Goal: Unclear: Browse casually

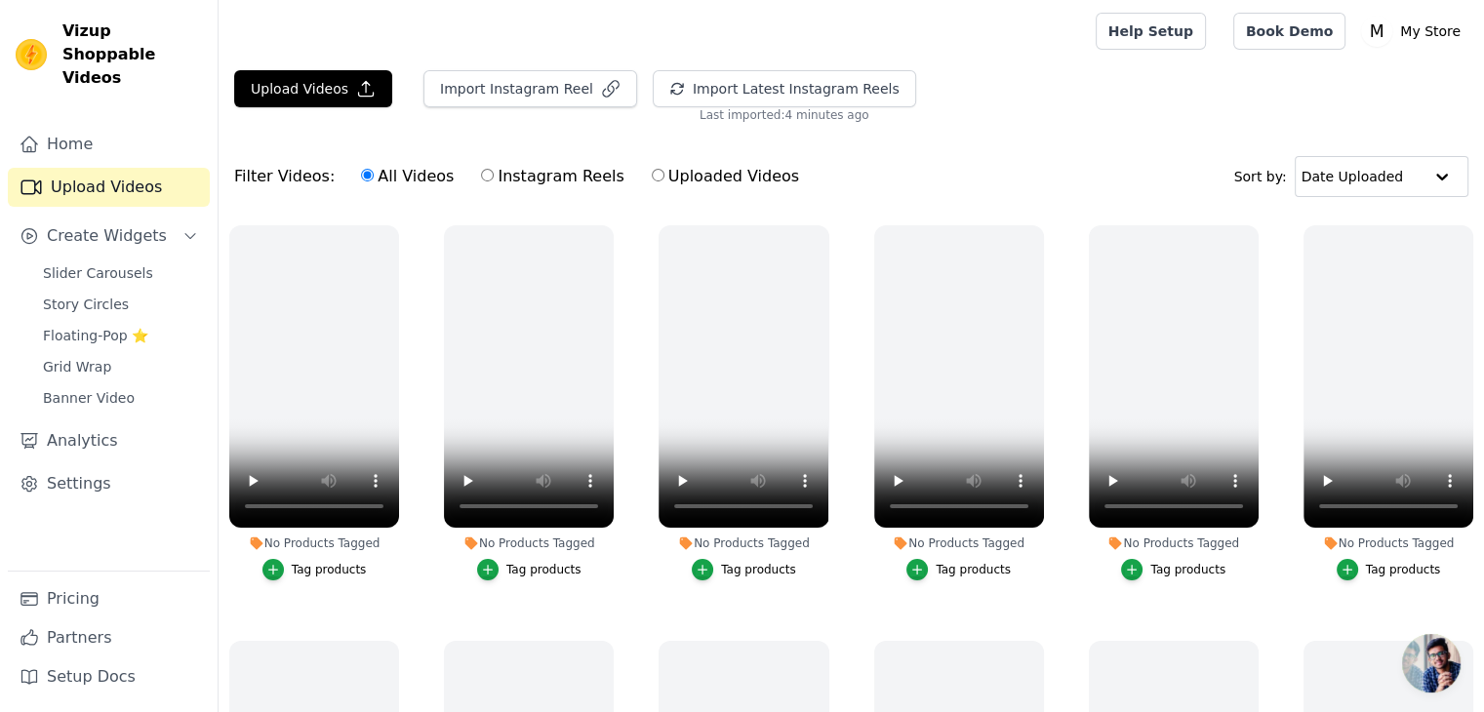
click at [1, 526] on nav "Home Upload Videos Create Widgets Slider Carousels Story Circles Floating-Pop ⭐…" at bounding box center [109, 418] width 218 height 587
click at [1, 527] on nav "Home Upload Videos Create Widgets Slider Carousels Story Circles Floating-Pop ⭐…" at bounding box center [109, 418] width 218 height 587
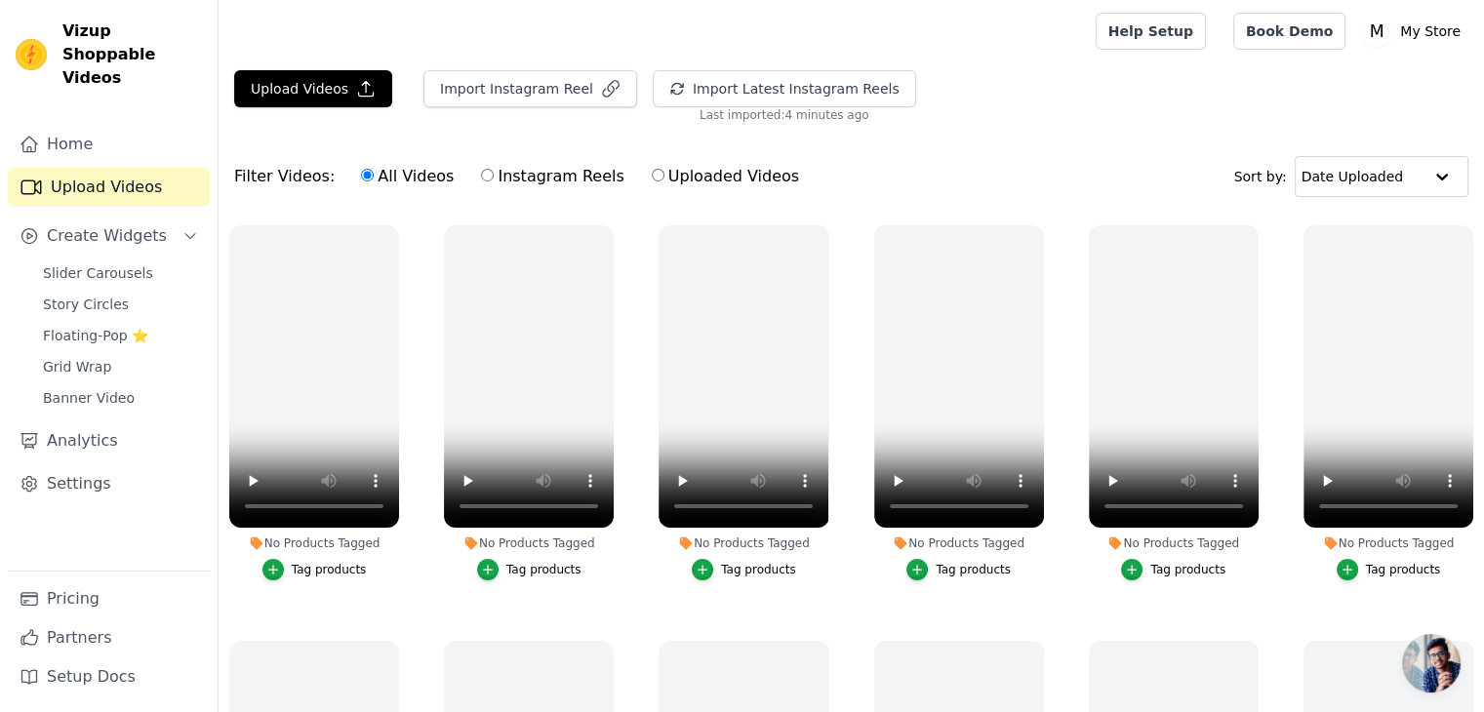
click at [1, 527] on nav "Home Upload Videos Create Widgets Slider Carousels Story Circles Floating-Pop ⭐…" at bounding box center [109, 418] width 218 height 587
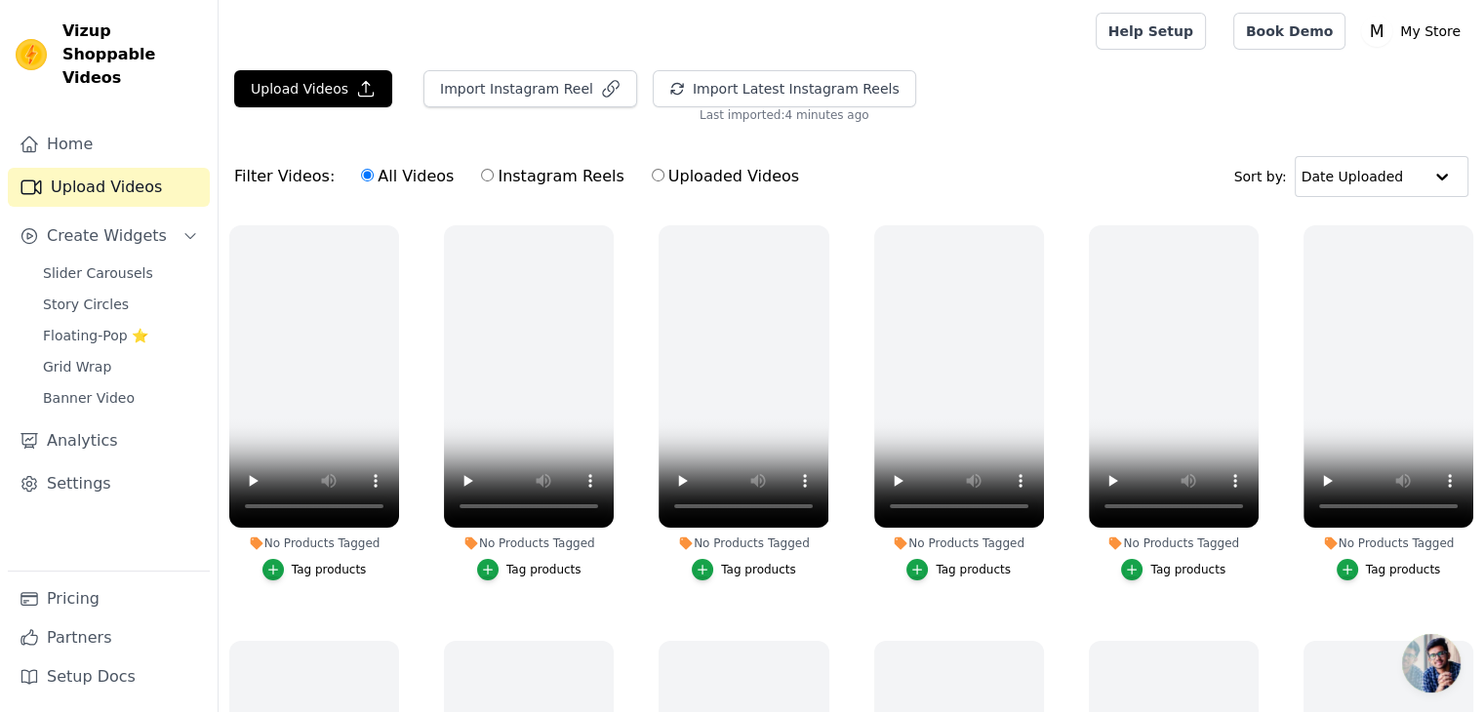
click at [1, 527] on nav "Home Upload Videos Create Widgets Slider Carousels Story Circles Floating-Pop ⭐…" at bounding box center [109, 418] width 218 height 587
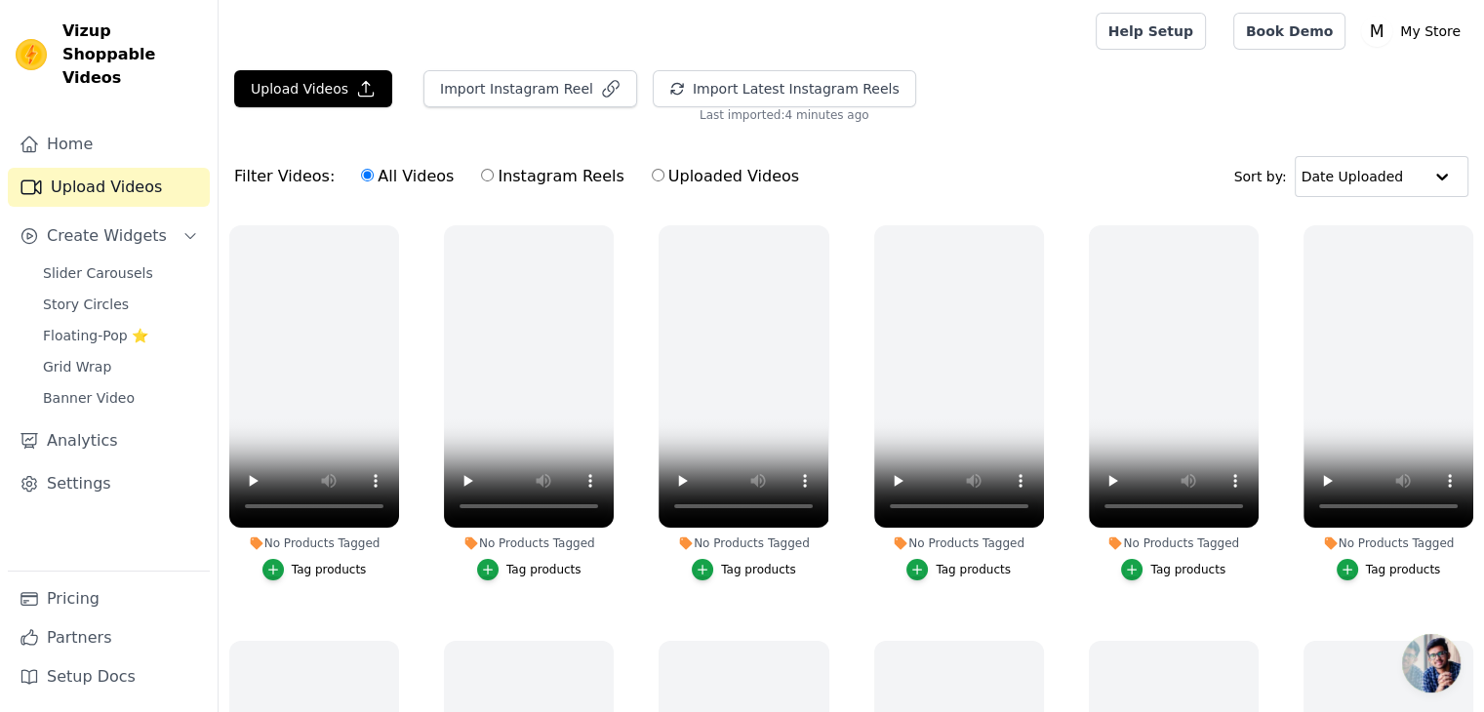
click at [1, 527] on nav "Home Upload Videos Create Widgets Slider Carousels Story Circles Floating-Pop ⭐…" at bounding box center [109, 418] width 218 height 587
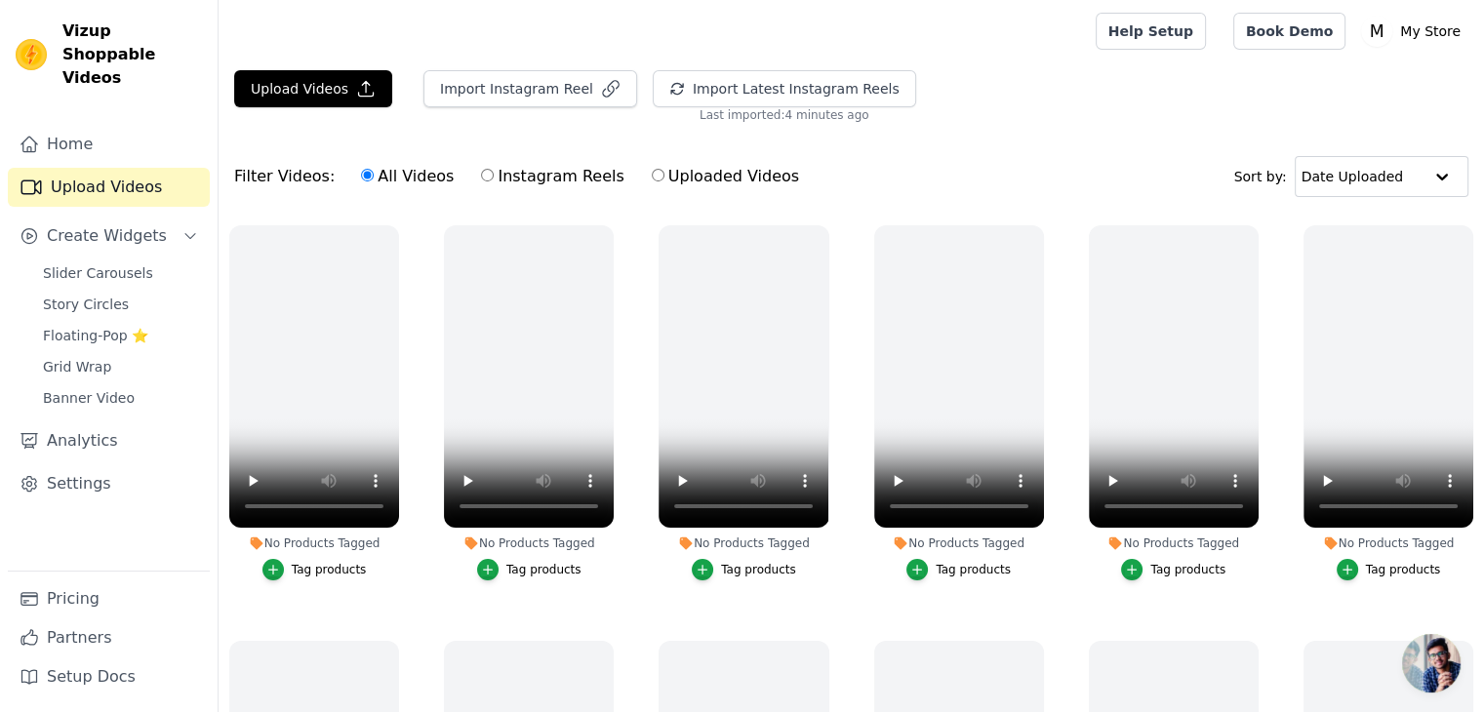
click at [1, 527] on nav "Home Upload Videos Create Widgets Slider Carousels Story Circles Floating-Pop ⭐…" at bounding box center [109, 418] width 218 height 587
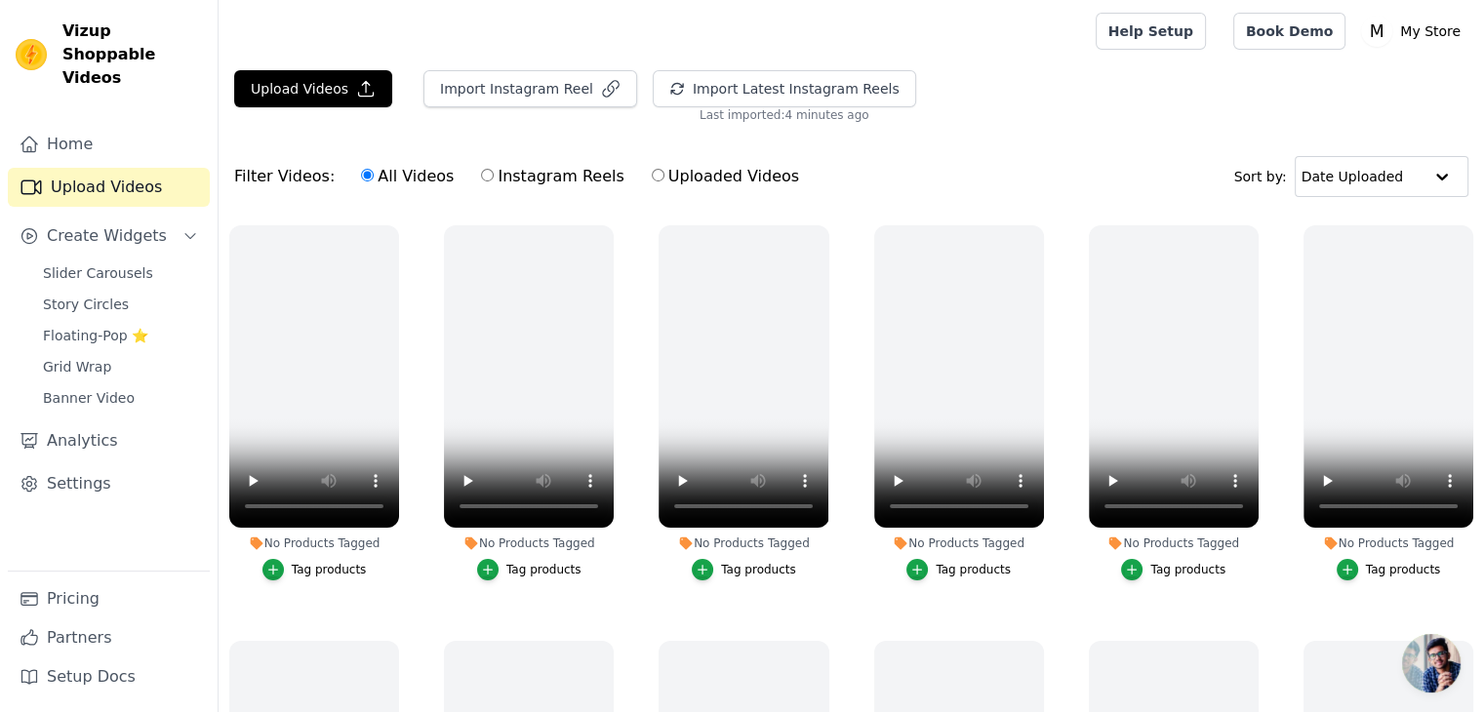
click at [1, 527] on nav "Home Upload Videos Create Widgets Slider Carousels Story Circles Floating-Pop ⭐…" at bounding box center [109, 418] width 218 height 587
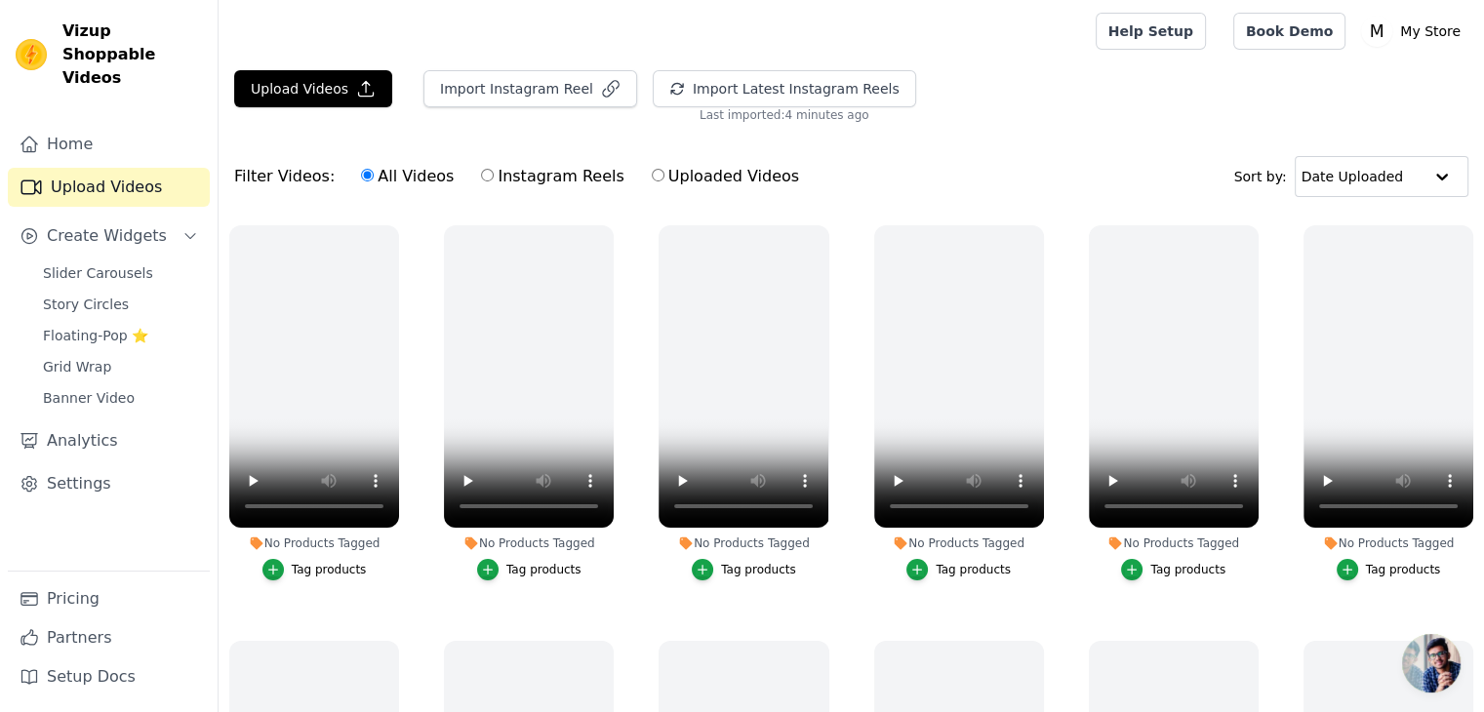
click at [1, 527] on nav "Home Upload Videos Create Widgets Slider Carousels Story Circles Floating-Pop ⭐…" at bounding box center [109, 418] width 218 height 587
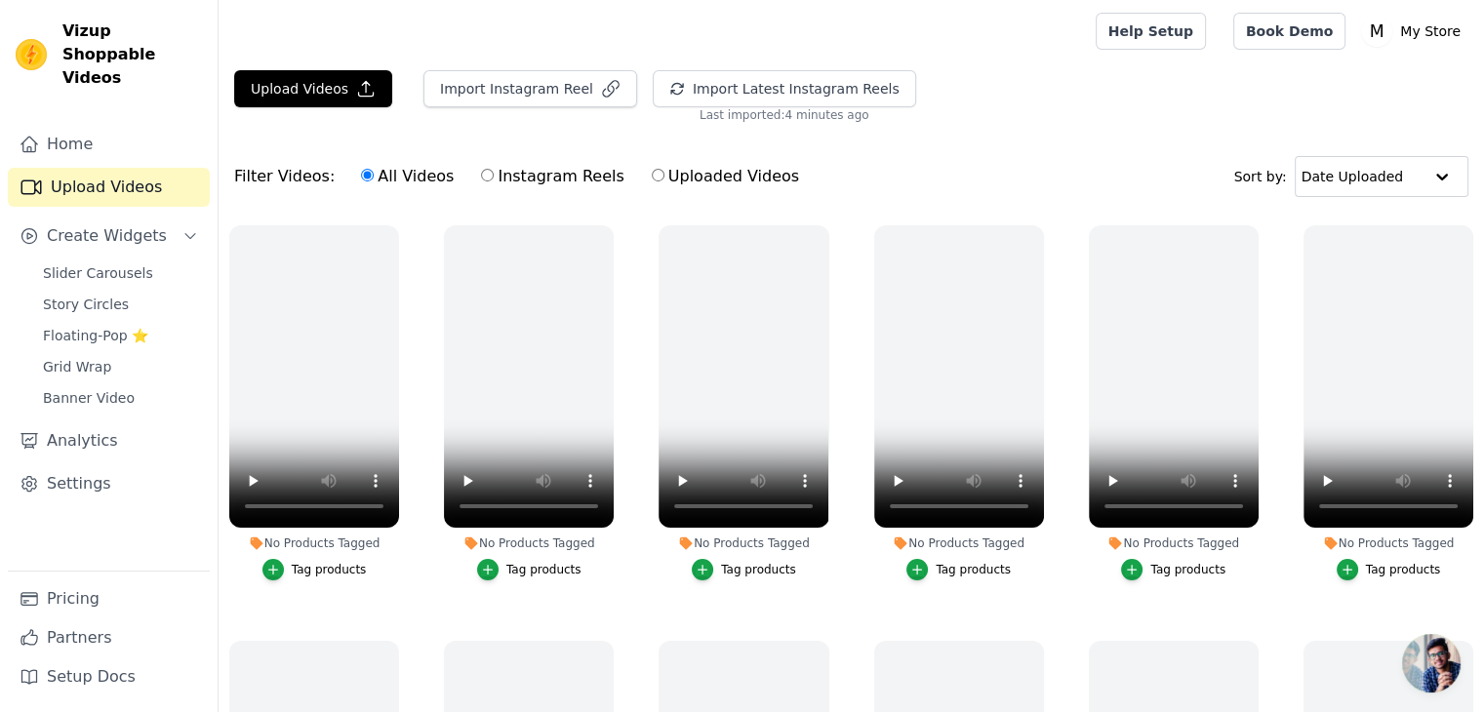
click at [1, 527] on nav "Home Upload Videos Create Widgets Slider Carousels Story Circles Floating-Pop ⭐…" at bounding box center [109, 418] width 218 height 587
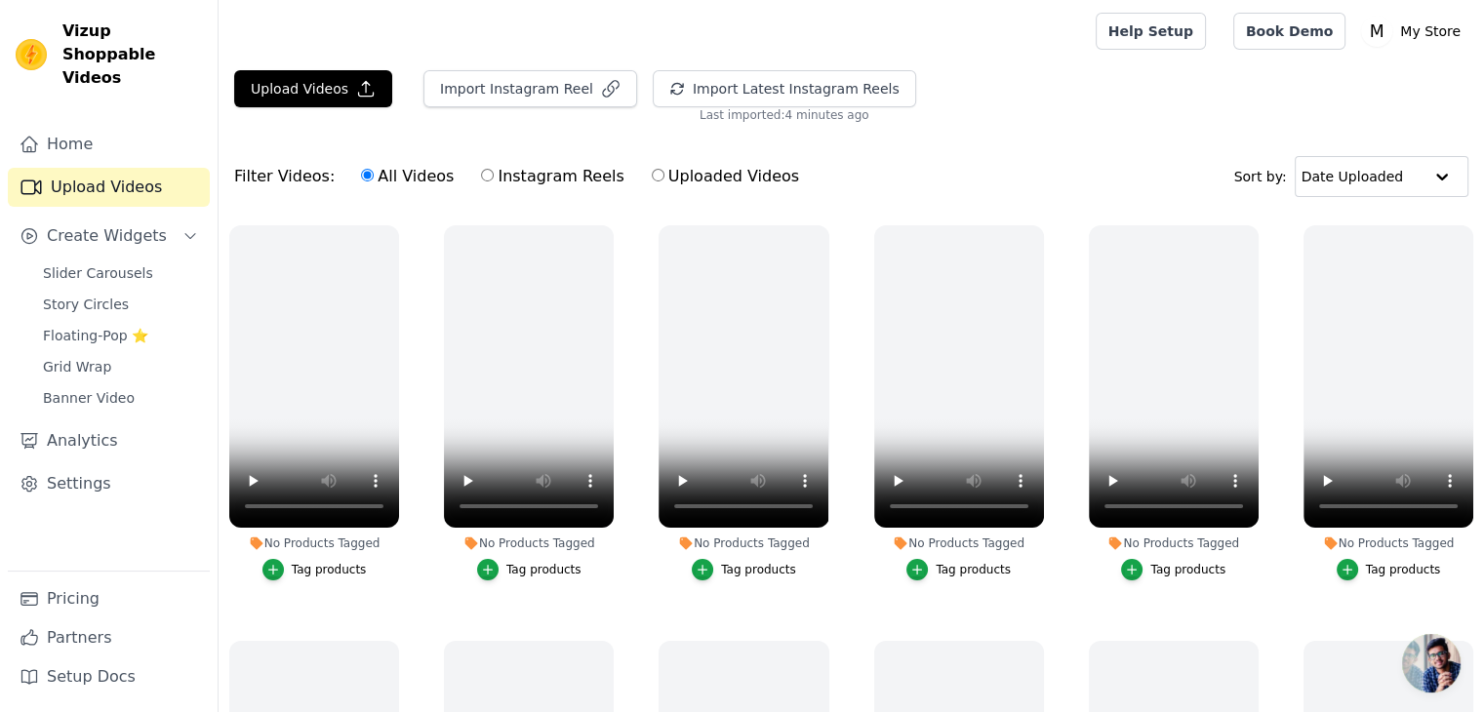
click at [1, 527] on nav "Home Upload Videos Create Widgets Slider Carousels Story Circles Floating-Pop ⭐…" at bounding box center [109, 418] width 218 height 587
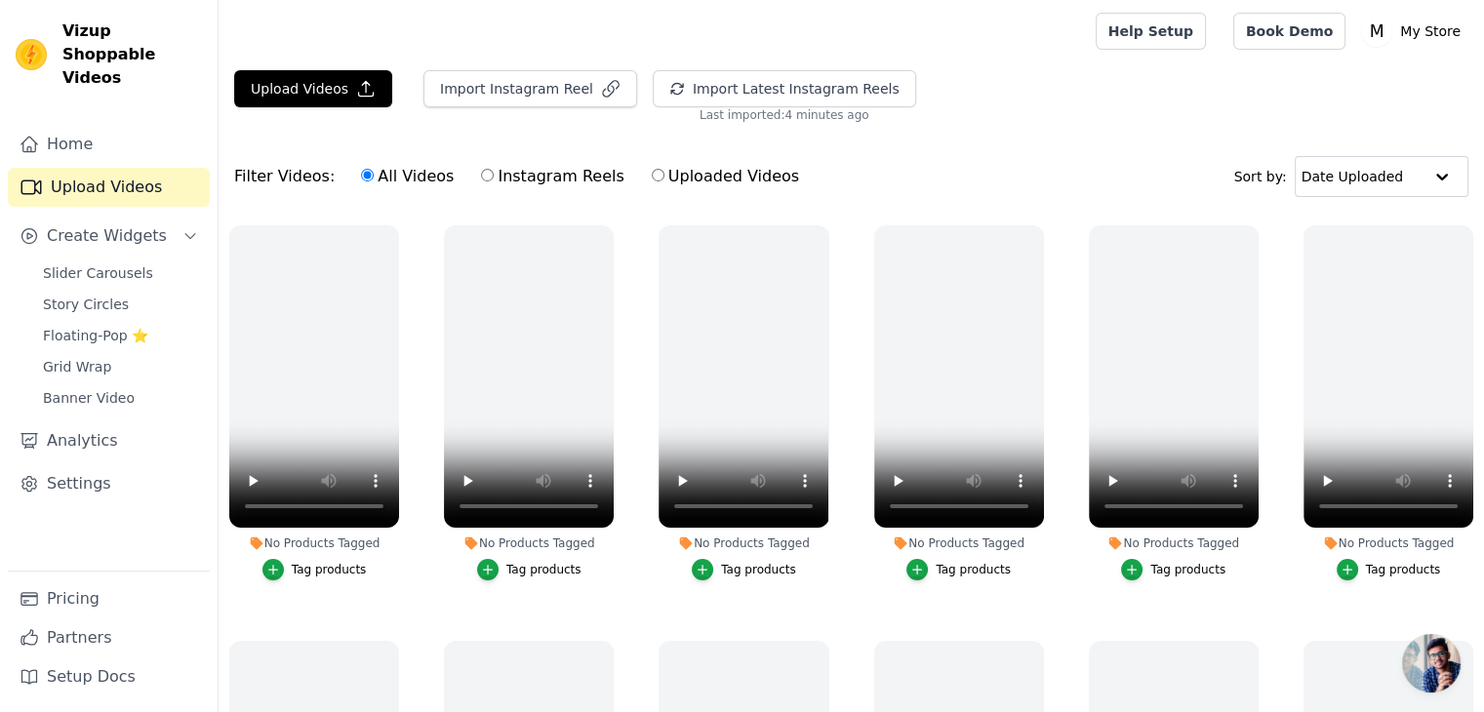
click at [1, 527] on nav "Home Upload Videos Create Widgets Slider Carousels Story Circles Floating-Pop ⭐…" at bounding box center [109, 418] width 218 height 587
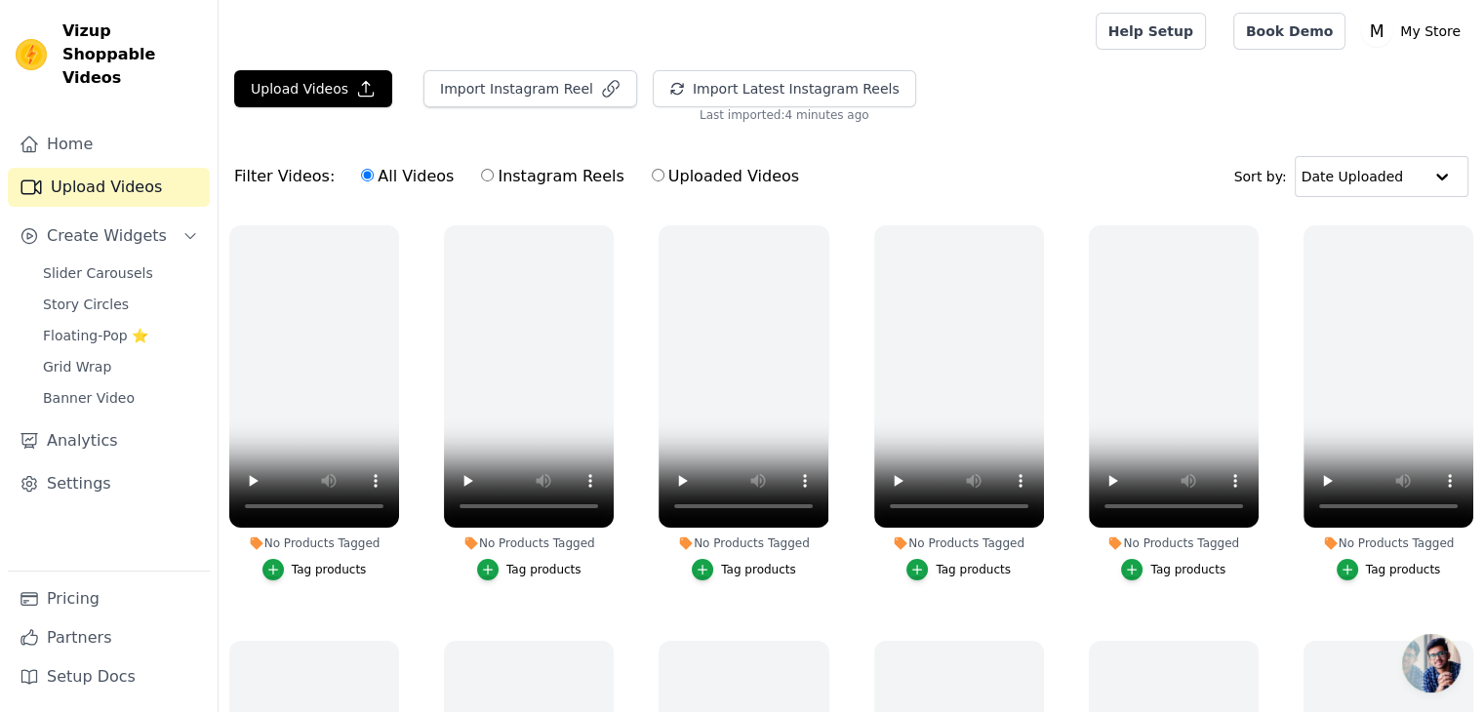
click at [1, 527] on nav "Home Upload Videos Create Widgets Slider Carousels Story Circles Floating-Pop ⭐…" at bounding box center [109, 418] width 218 height 587
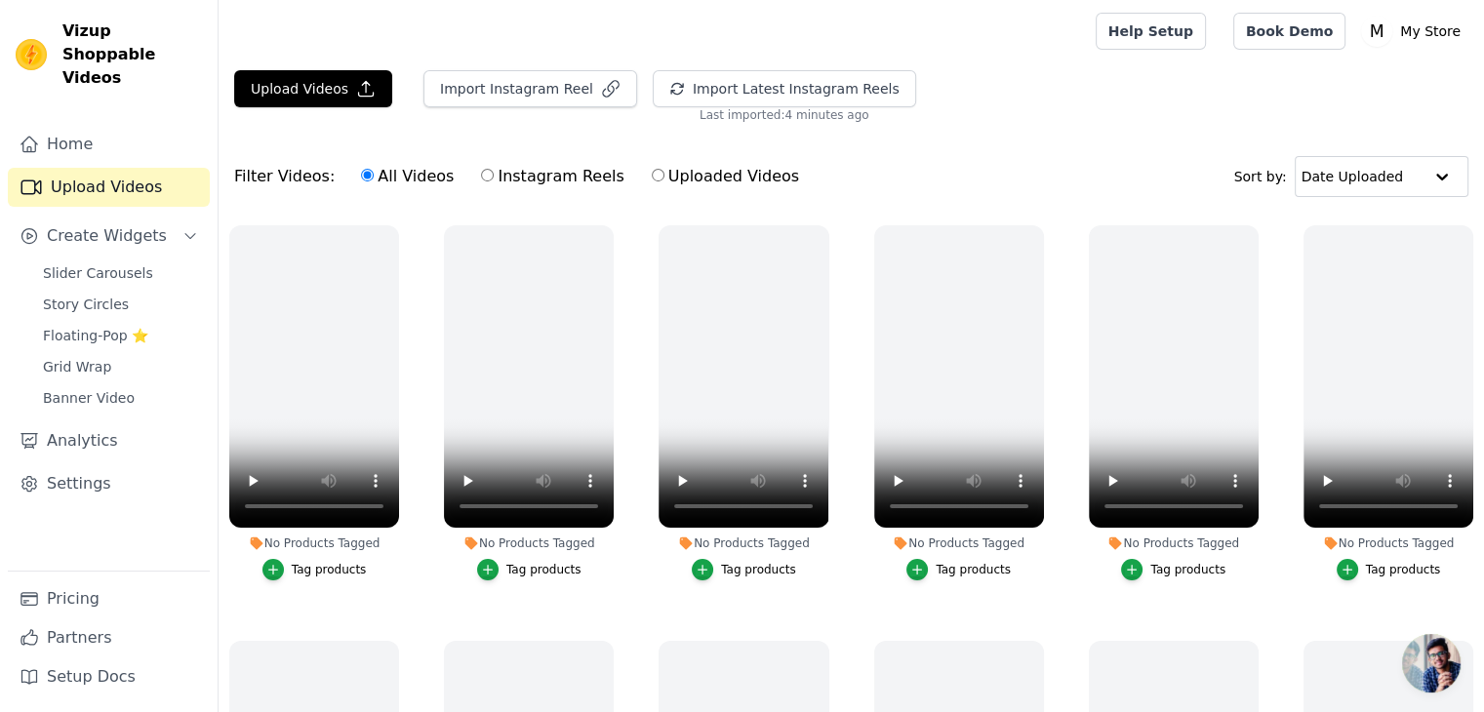
click at [1, 527] on nav "Home Upload Videos Create Widgets Slider Carousels Story Circles Floating-Pop ⭐…" at bounding box center [109, 418] width 218 height 587
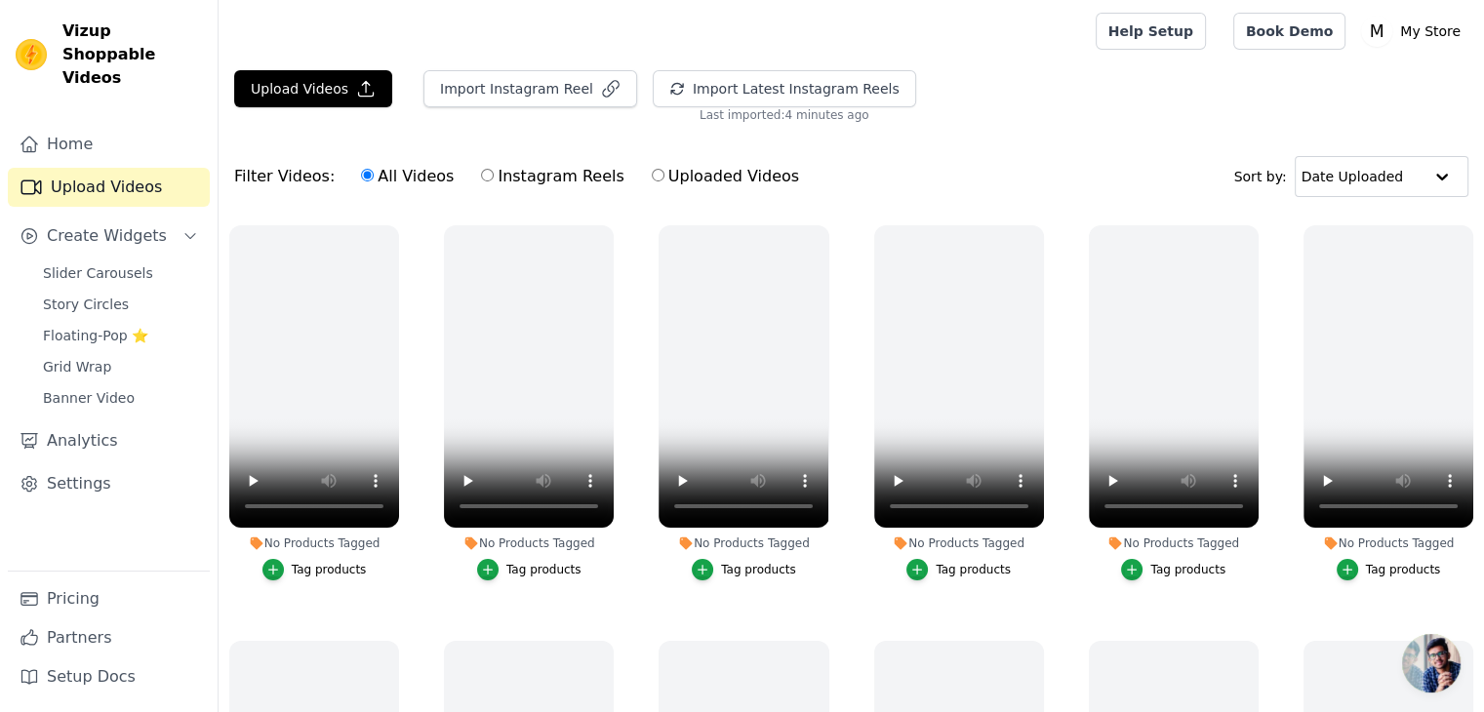
click at [1, 527] on nav "Home Upload Videos Create Widgets Slider Carousels Story Circles Floating-Pop ⭐…" at bounding box center [109, 418] width 218 height 587
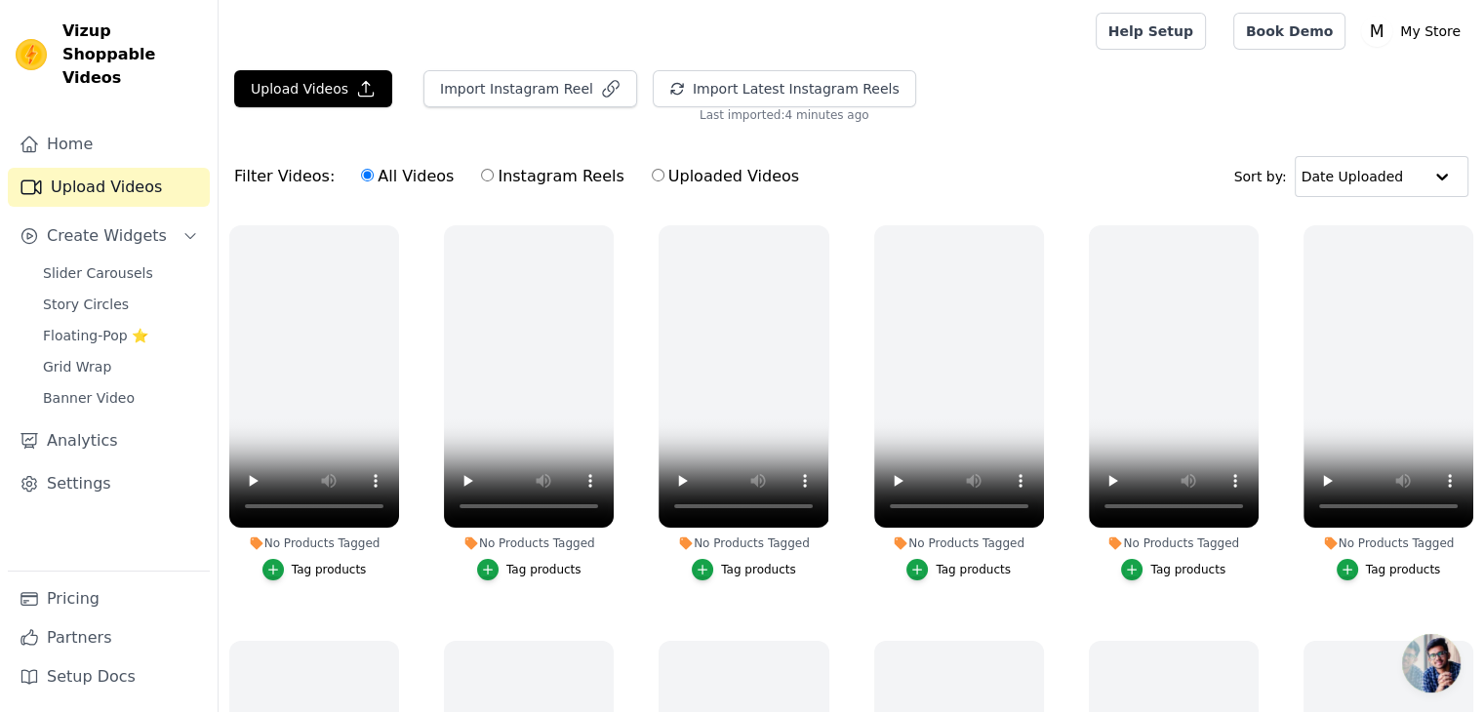
click at [1, 527] on nav "Home Upload Videos Create Widgets Slider Carousels Story Circles Floating-Pop ⭐…" at bounding box center [109, 418] width 218 height 587
